Goal: Information Seeking & Learning: Learn about a topic

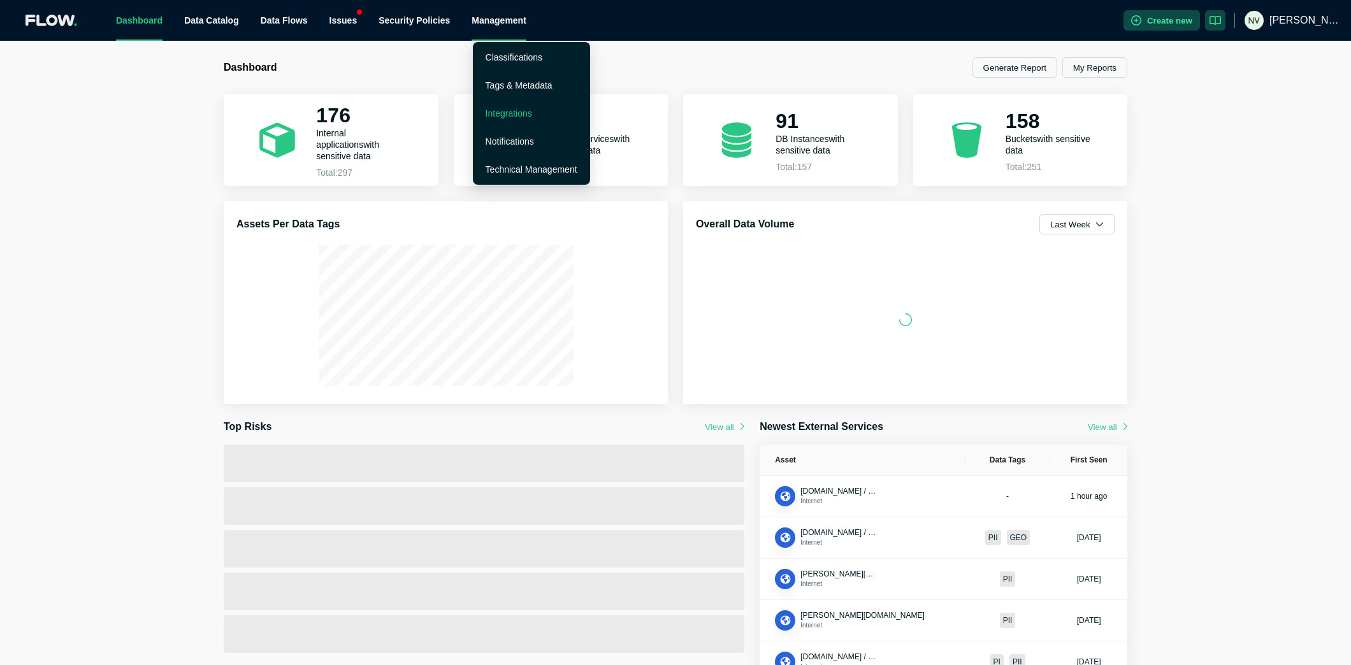
click at [514, 111] on link "Integrations" at bounding box center [508, 113] width 47 height 10
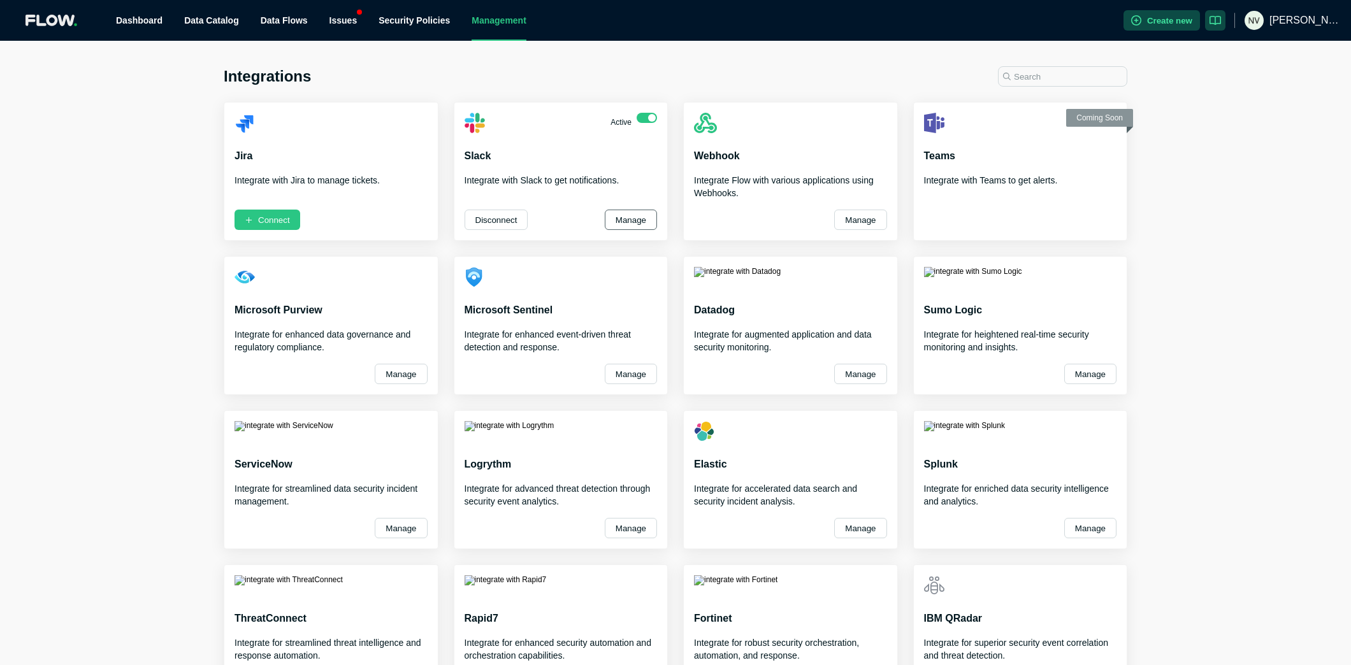
click at [623, 219] on button "Manage" at bounding box center [631, 220] width 52 height 20
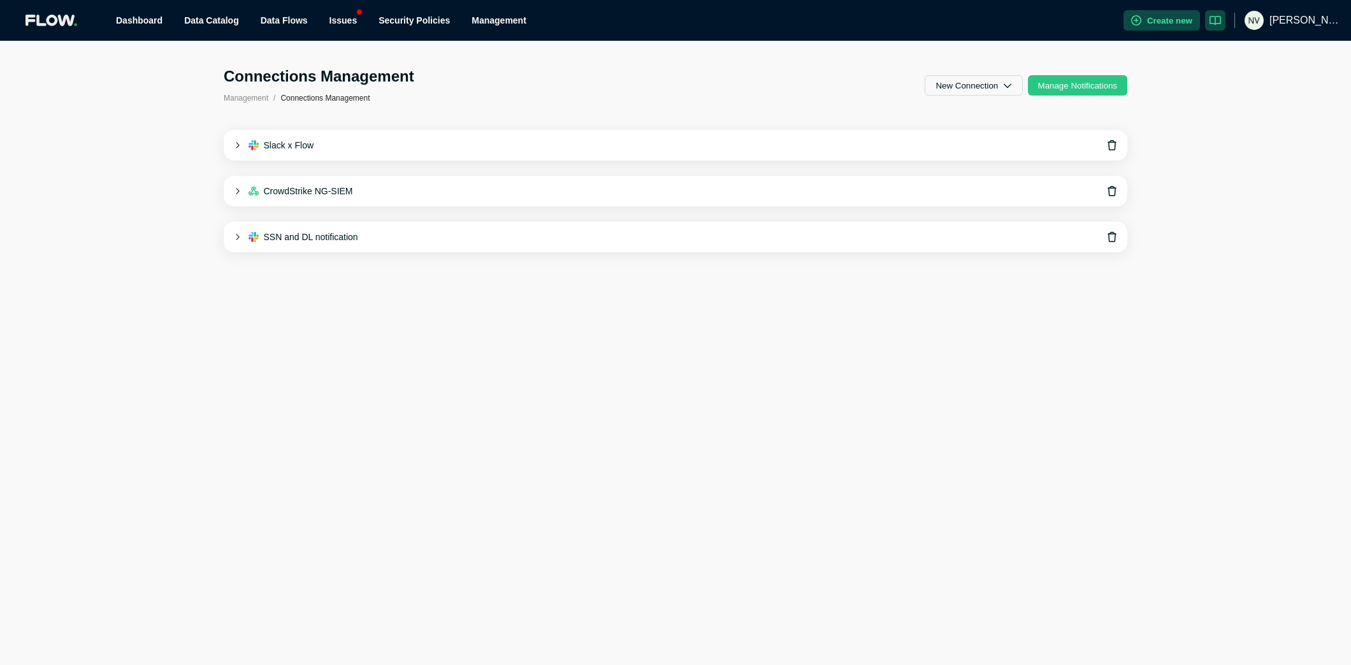
click at [238, 143] on icon at bounding box center [237, 145] width 7 height 7
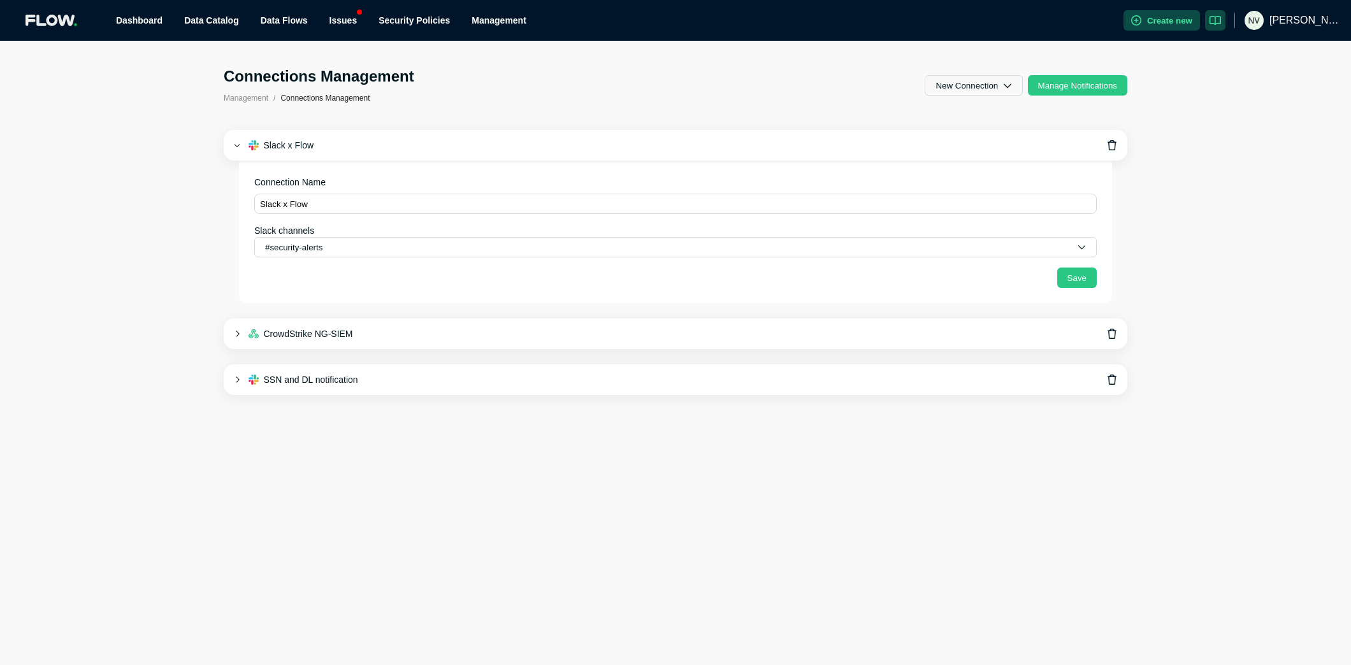
click at [233, 333] on div "CrowdStrike NG-SIEM" at bounding box center [675, 334] width 903 height 31
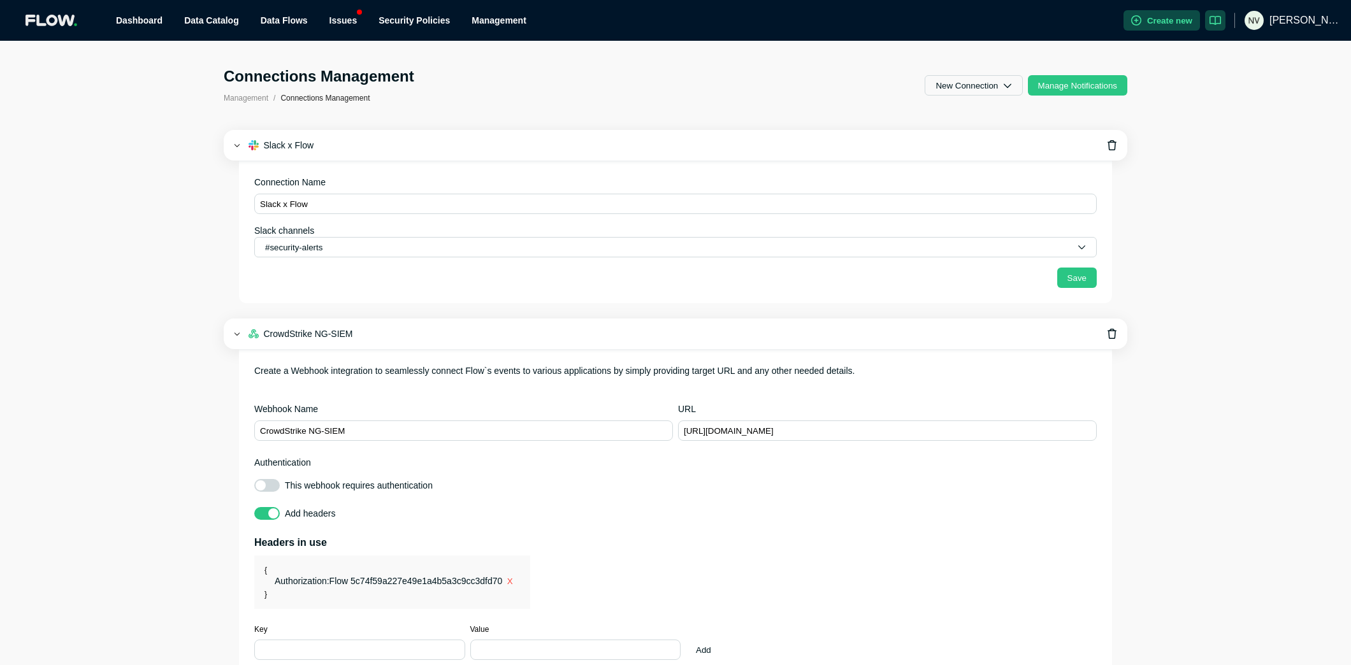
click at [238, 337] on div "CrowdStrike NG-SIEM" at bounding box center [675, 334] width 903 height 31
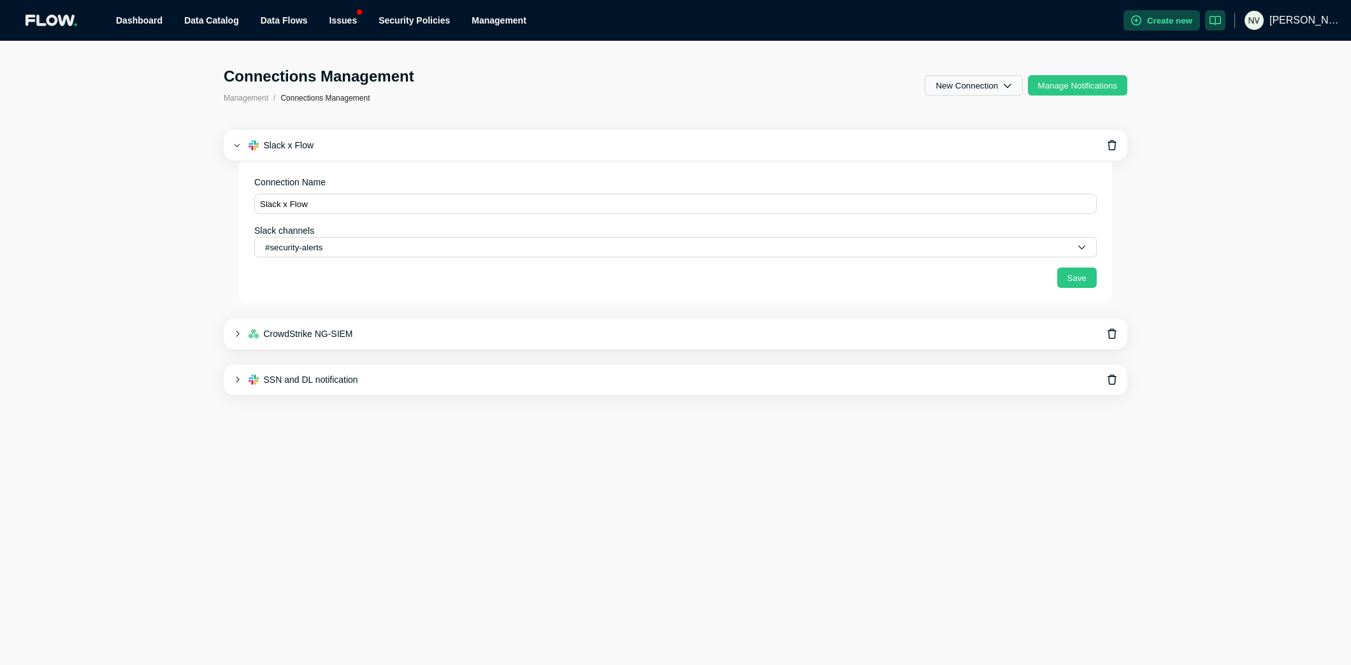
click at [238, 382] on icon at bounding box center [237, 380] width 7 height 7
click at [237, 148] on icon at bounding box center [237, 145] width 7 height 7
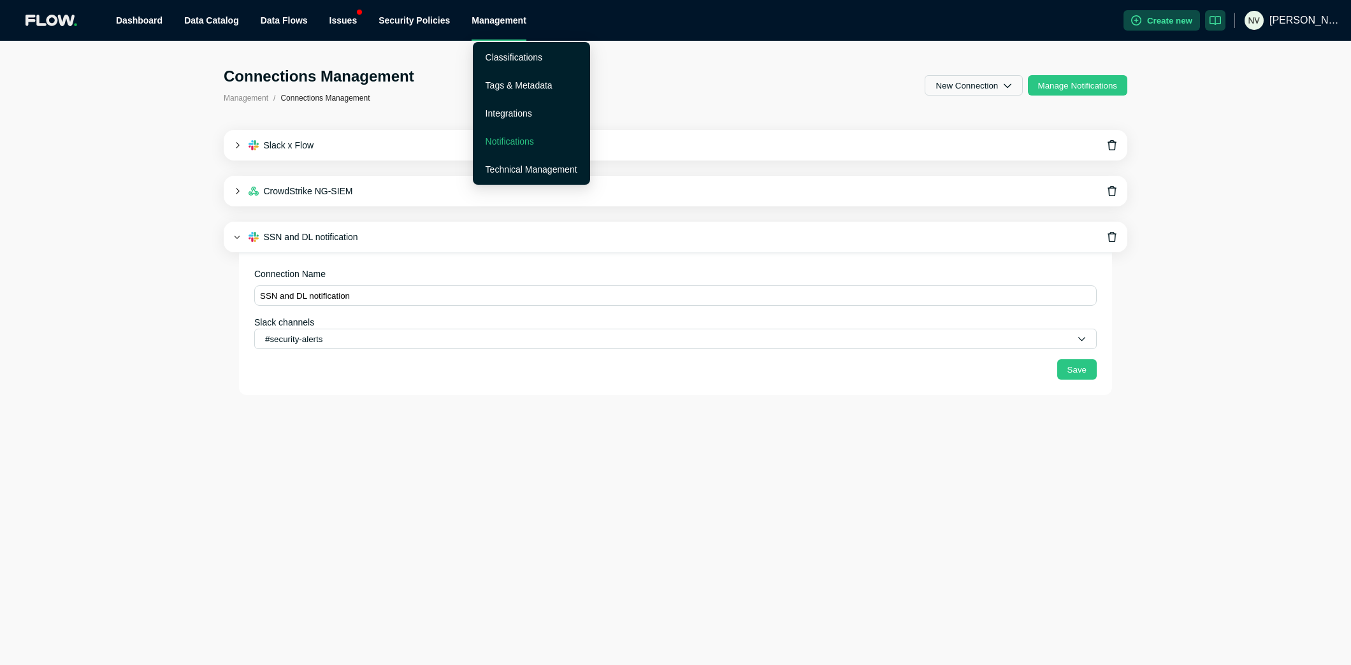
click at [504, 141] on link "Notifications" at bounding box center [509, 141] width 48 height 10
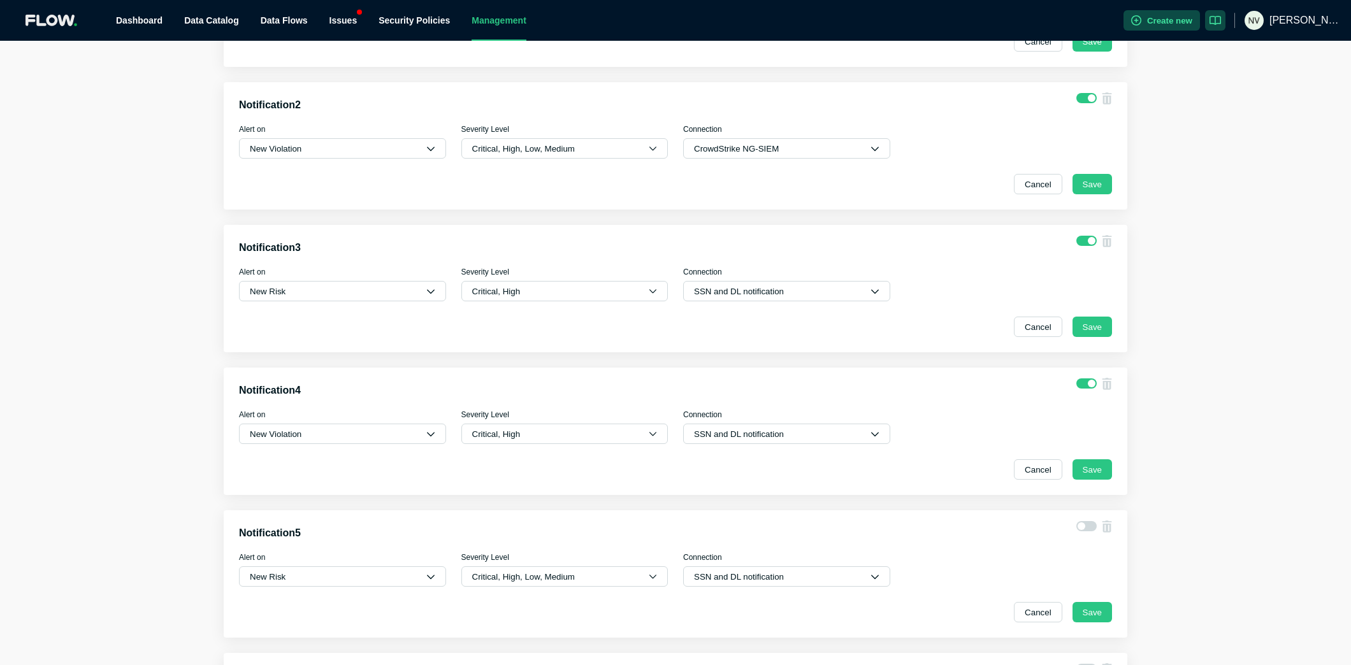
scroll to position [215, 0]
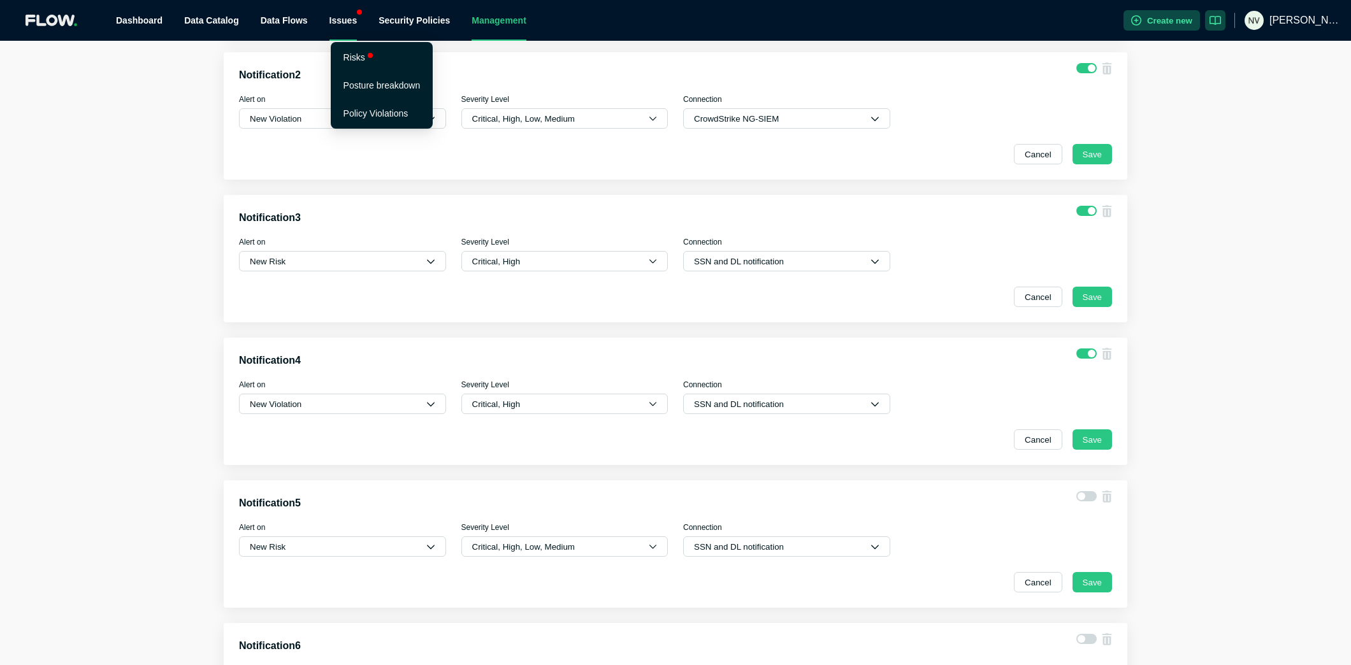
click at [349, 19] on div "Issues" at bounding box center [343, 20] width 28 height 41
click at [359, 56] on link "Risks" at bounding box center [354, 57] width 22 height 10
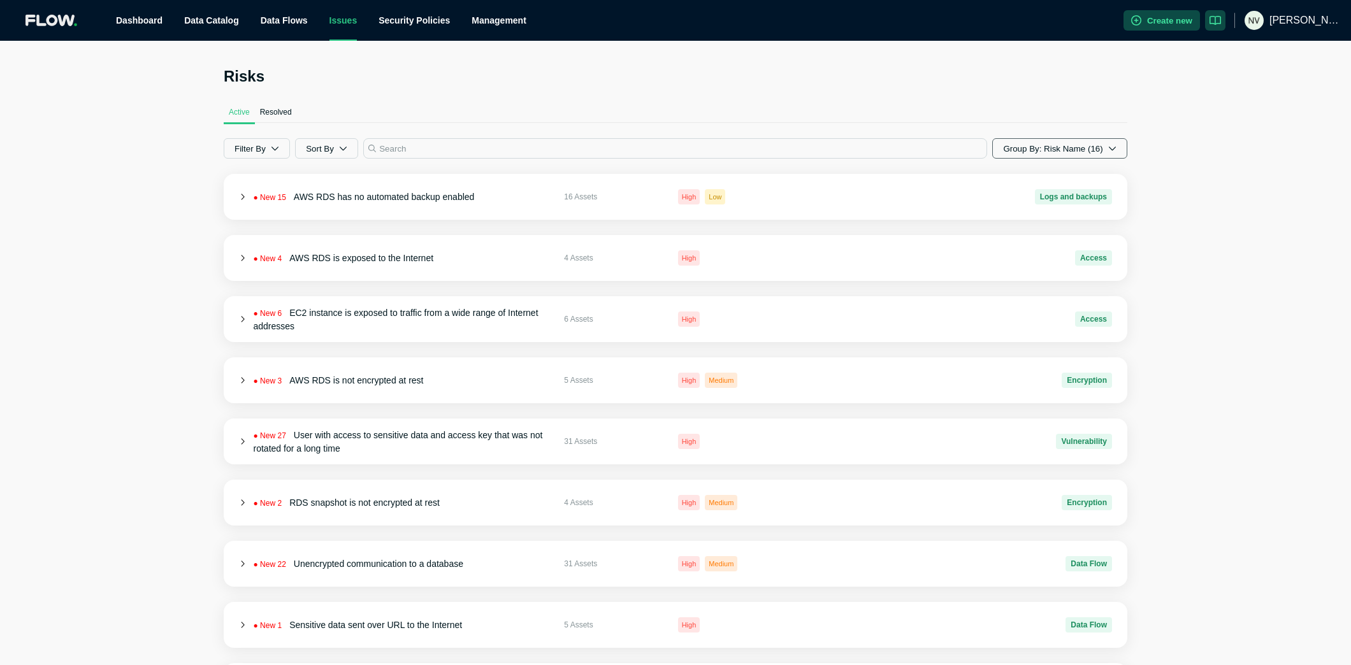
click at [1043, 145] on button "Group By: Risk Name (16)" at bounding box center [1059, 148] width 135 height 20
click at [1025, 177] on span "Risk Name" at bounding box center [1029, 180] width 38 height 10
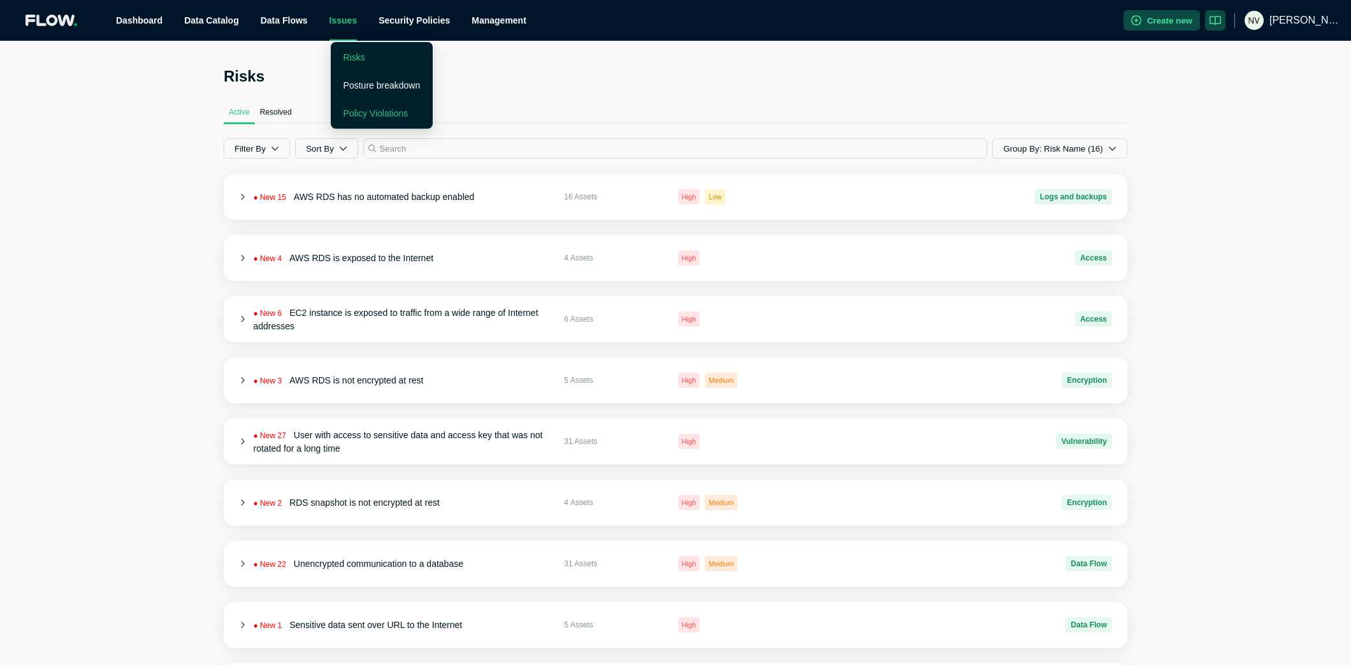
click at [363, 114] on link "Policy Violations" at bounding box center [375, 113] width 65 height 10
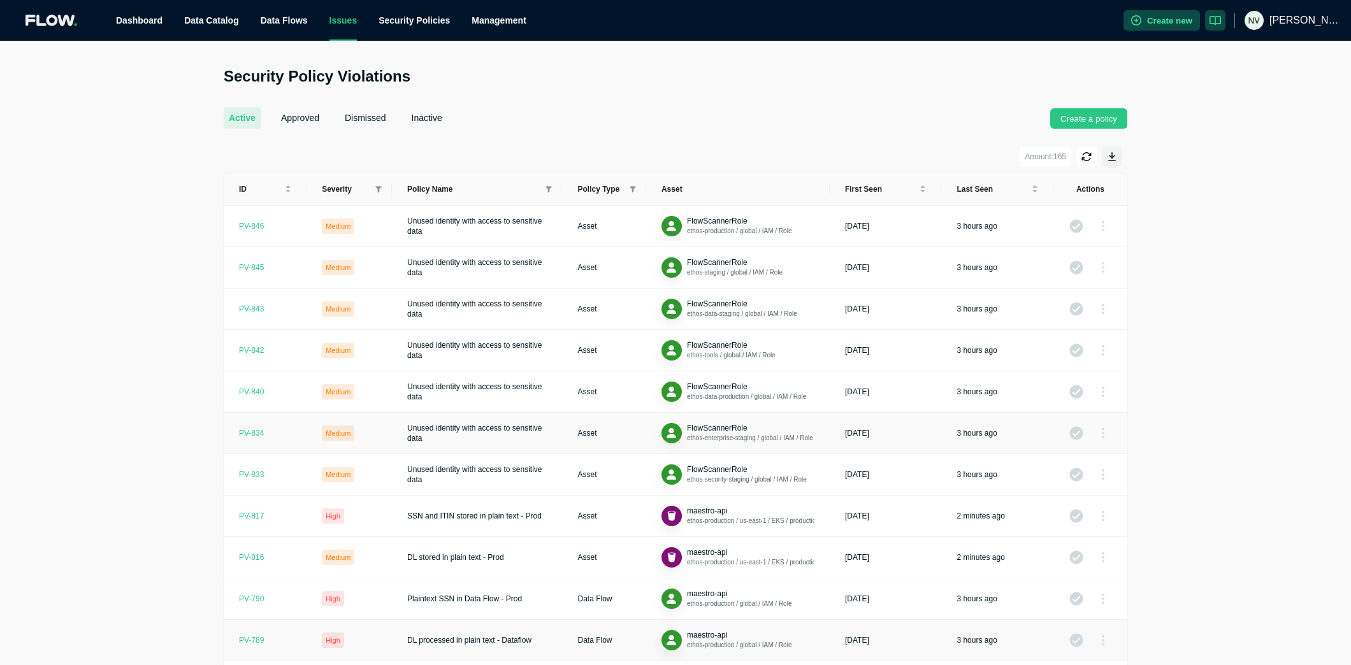
scroll to position [199, 0]
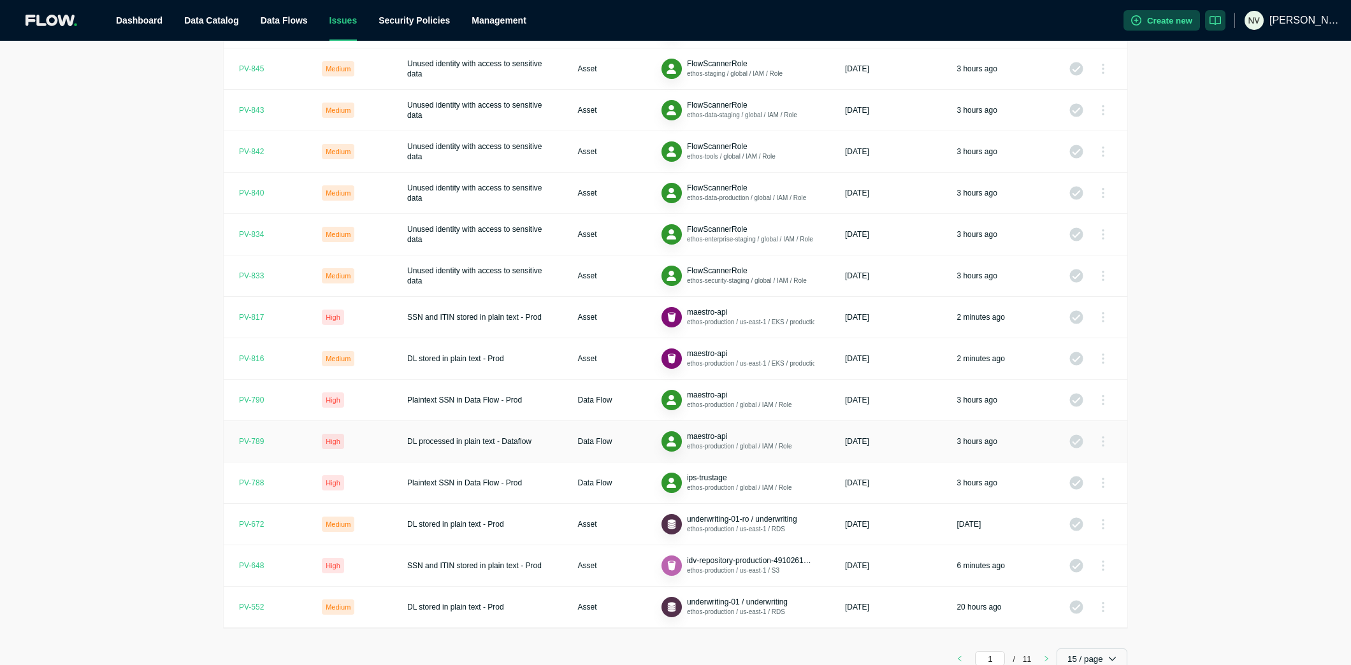
click at [251, 440] on div "PV- 789" at bounding box center [251, 441] width 25 height 10
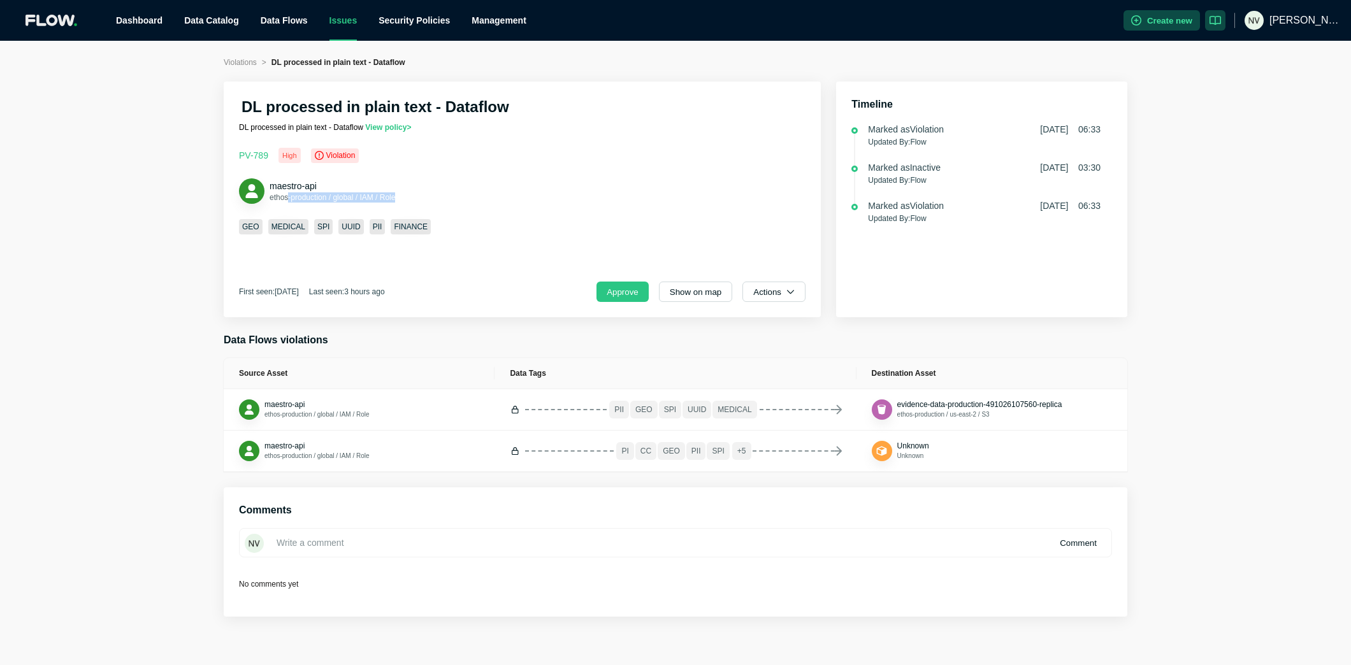
drag, startPoint x: 410, startPoint y: 199, endPoint x: 291, endPoint y: 199, distance: 119.1
click at [291, 198] on div "maestro-api ethos-production / global / IAM / Role" at bounding box center [522, 190] width 566 height 25
